Goal: Check status: Check status

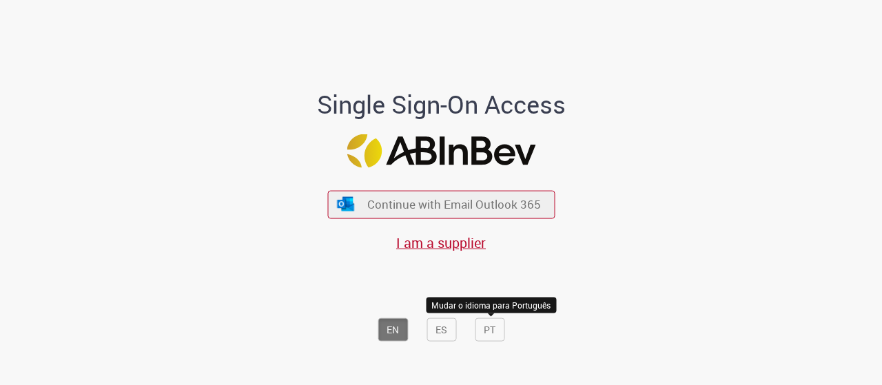
click at [490, 325] on button "PT" at bounding box center [490, 329] width 30 height 23
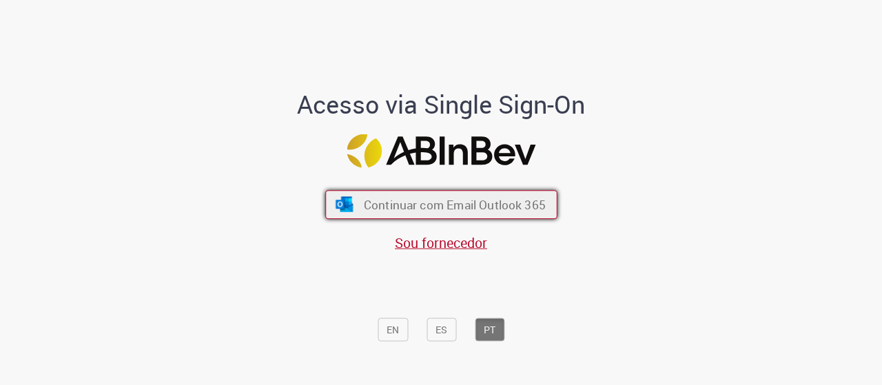
click at [512, 206] on span "Continuar com Email Outlook 365" at bounding box center [454, 204] width 182 height 16
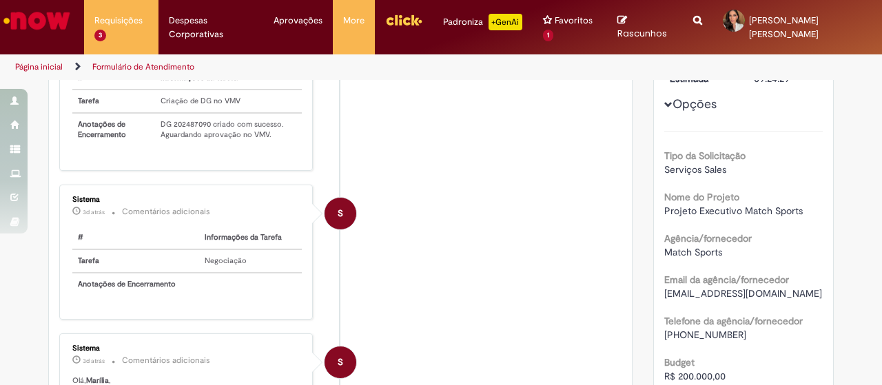
scroll to position [207, 0]
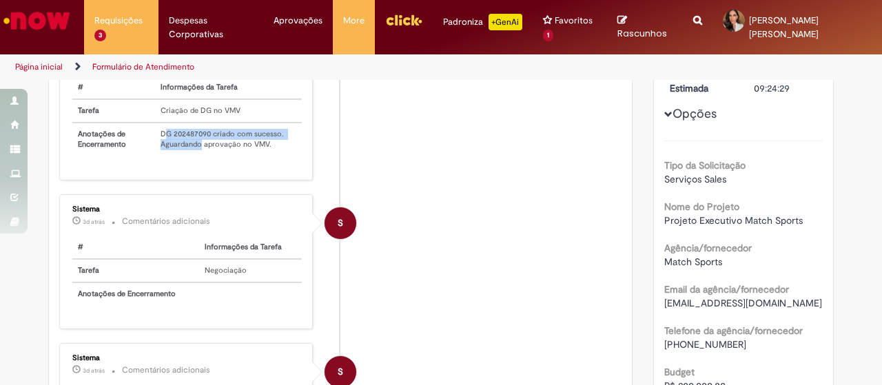
drag, startPoint x: 157, startPoint y: 132, endPoint x: 196, endPoint y: 138, distance: 39.7
click at [196, 138] on td "DG 202487090 criado com sucesso. Aguardando aprovação no VMV." at bounding box center [228, 139] width 146 height 33
click at [196, 141] on td "DG 202487090 criado com sucesso. Aguardando aprovação no VMV." at bounding box center [228, 139] width 146 height 33
drag, startPoint x: 156, startPoint y: 132, endPoint x: 205, endPoint y: 132, distance: 49.6
click at [205, 132] on td "DG 202487090 criado com sucesso. Aguardando aprovação no VMV." at bounding box center [228, 139] width 146 height 33
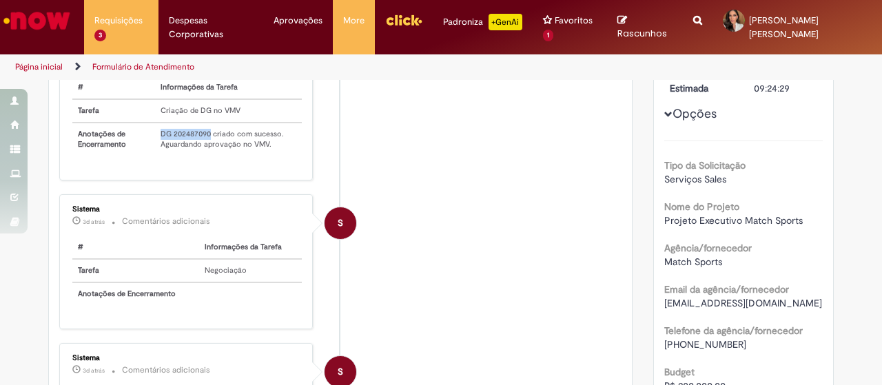
copy td "DG 202487090"
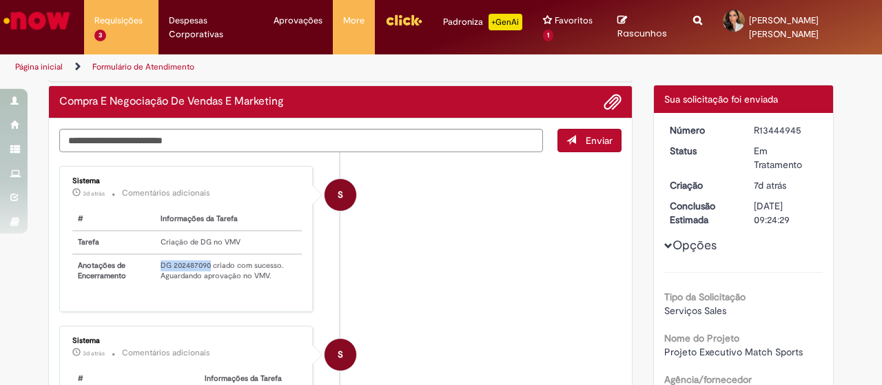
scroll to position [138, 0]
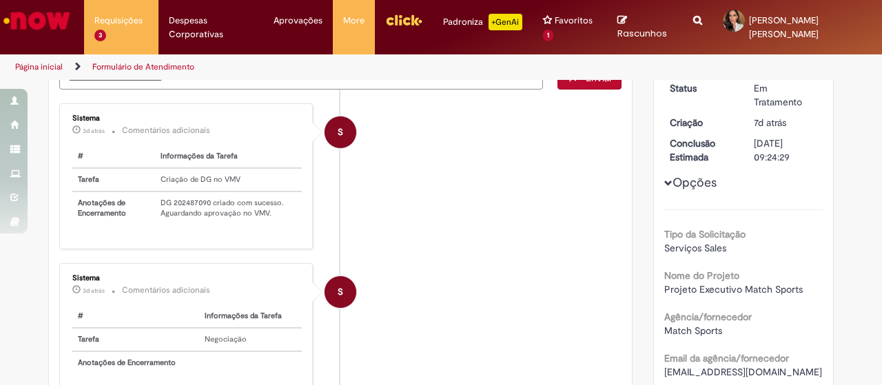
click at [560, 264] on li "S Sistema 3d atrás 3 dias atrás Comentários adicionais # Informações da Tarefa …" at bounding box center [340, 330] width 562 height 135
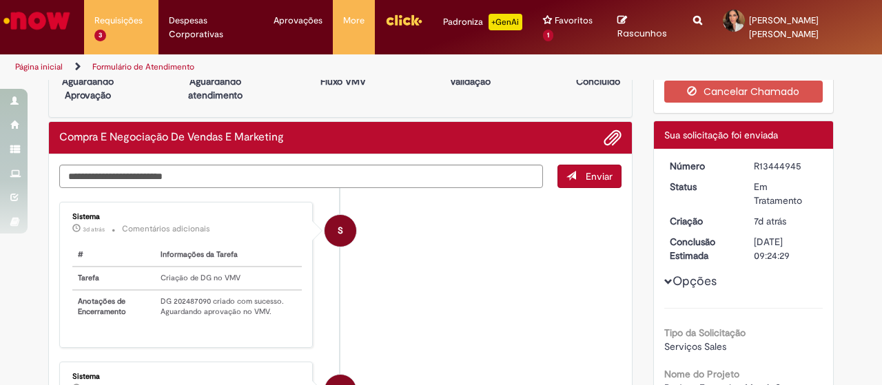
scroll to position [69, 0]
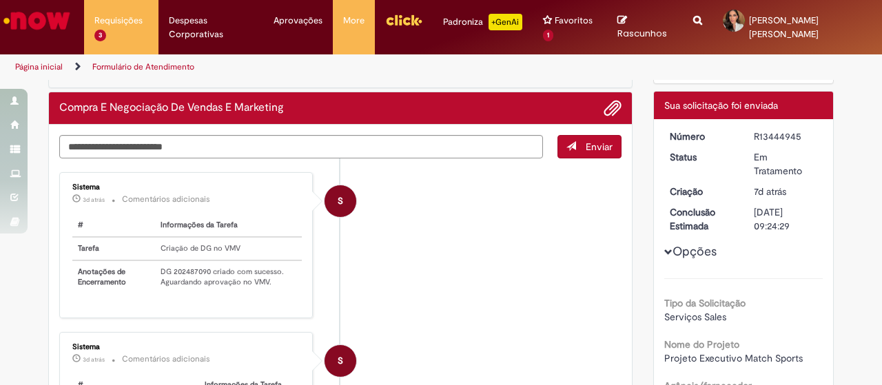
click at [378, 285] on li "S Sistema 3d atrás 3 dias atrás Comentários adicionais # Informações da Tarefa …" at bounding box center [340, 245] width 562 height 146
